Goal: Task Accomplishment & Management: Manage account settings

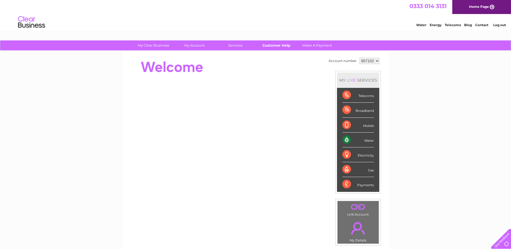
click at [285, 48] on link "Customer Help" at bounding box center [276, 45] width 44 height 10
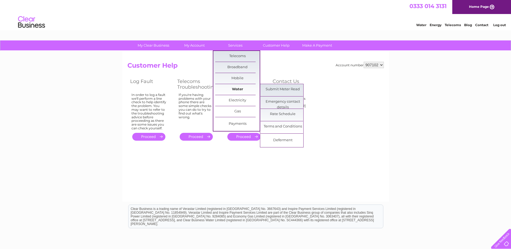
click at [234, 87] on link "Water" at bounding box center [237, 89] width 44 height 11
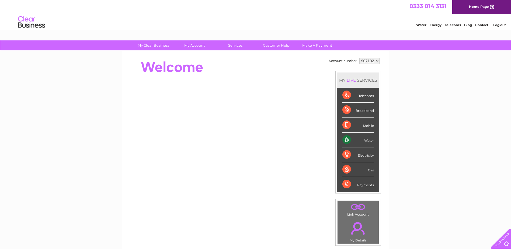
click at [366, 142] on div "Water" at bounding box center [358, 139] width 32 height 15
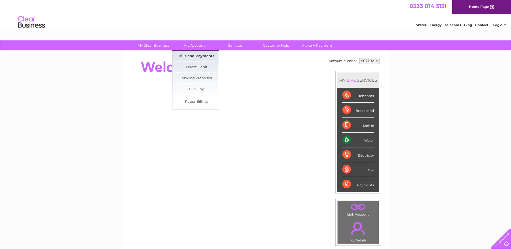
click at [197, 59] on link "Bills and Payments" at bounding box center [196, 56] width 44 height 11
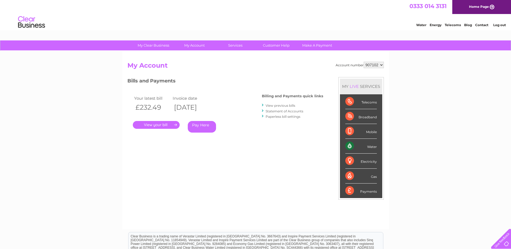
click at [161, 124] on link "." at bounding box center [156, 125] width 47 height 8
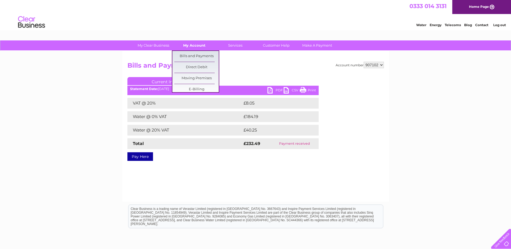
click at [189, 43] on link "My Account" at bounding box center [194, 45] width 44 height 10
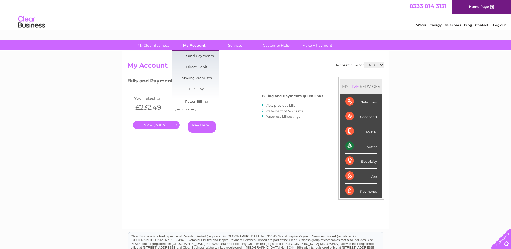
click at [193, 50] on link "My Account" at bounding box center [194, 45] width 44 height 10
click at [193, 77] on link "Moving Premises" at bounding box center [196, 78] width 44 height 11
click at [187, 80] on link "Moving Premises" at bounding box center [196, 78] width 44 height 11
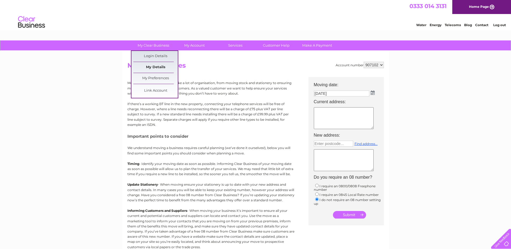
click at [156, 67] on link "My Details" at bounding box center [155, 67] width 44 height 11
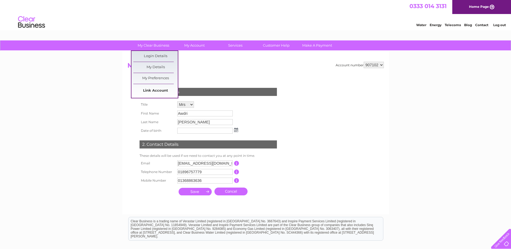
click at [157, 91] on link "Link Account" at bounding box center [155, 90] width 44 height 11
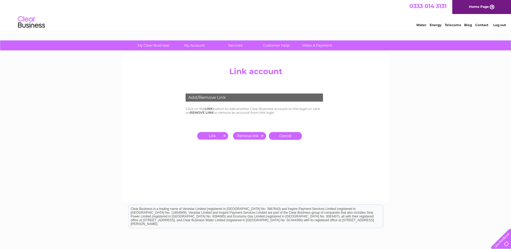
click at [482, 4] on link "Home Page" at bounding box center [481, 7] width 59 height 14
